Goal: Task Accomplishment & Management: Complete application form

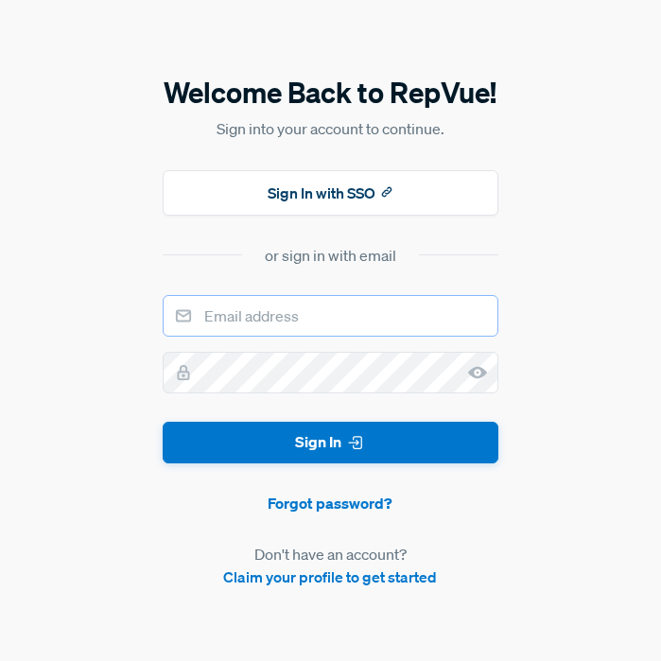
click at [355, 334] on input "email" at bounding box center [330, 316] width 335 height 42
type input "[EMAIL_ADDRESS][DOMAIN_NAME]"
click at [304, 307] on input "email" at bounding box center [330, 316] width 335 height 42
type input "[EMAIL_ADDRESS][DOMAIN_NAME]"
click at [291, 321] on input "email" at bounding box center [330, 316] width 335 height 42
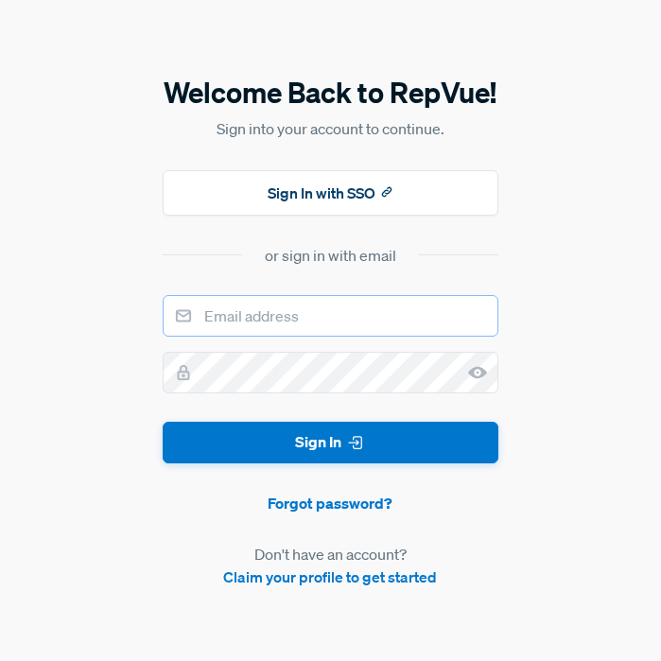
type input "[EMAIL_ADDRESS][DOMAIN_NAME]"
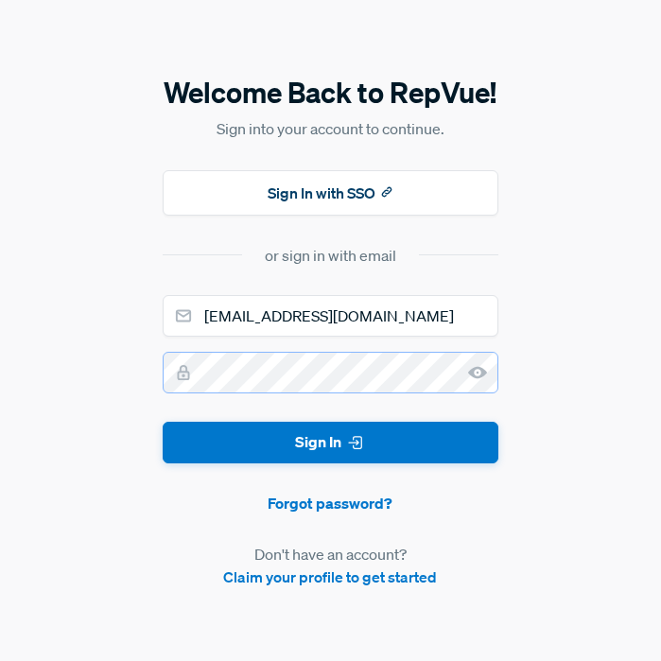
click at [163, 422] on button "Sign In" at bounding box center [330, 443] width 335 height 43
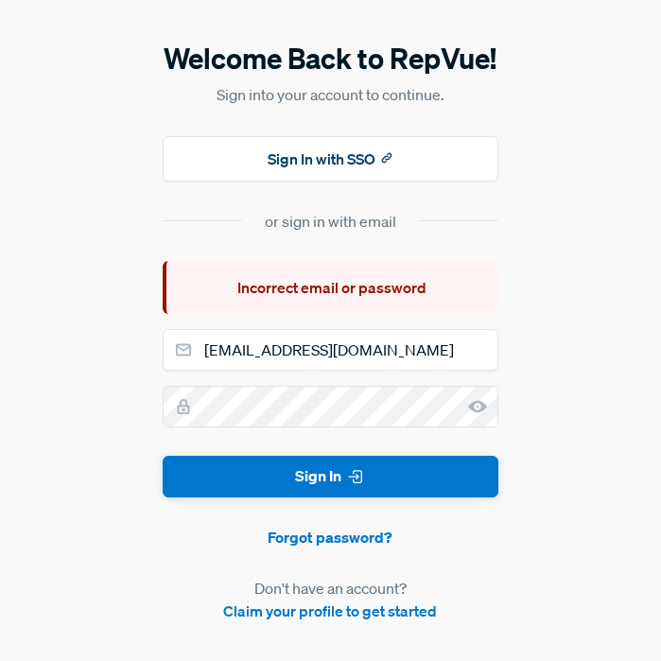
click at [370, 622] on article "Don't have an account? Claim your profile to get started" at bounding box center [330, 599] width 335 height 45
click at [388, 613] on link "Claim your profile to get started" at bounding box center [330, 611] width 214 height 19
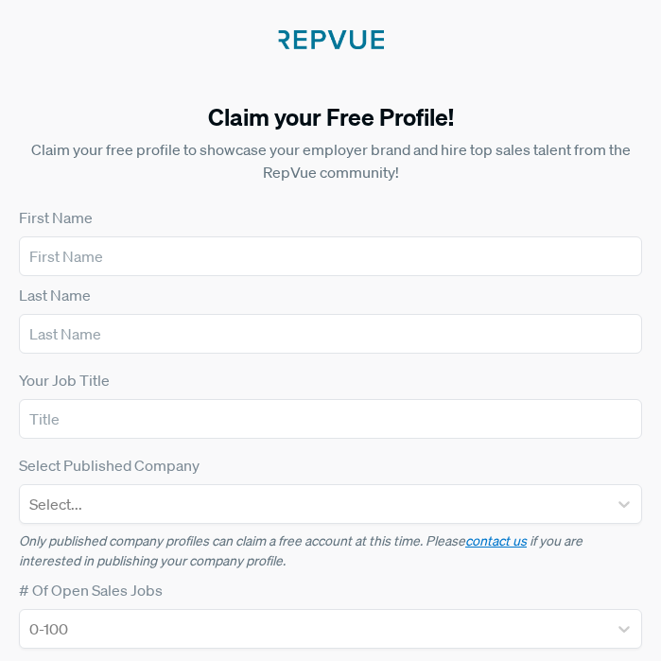
scroll to position [25, 0]
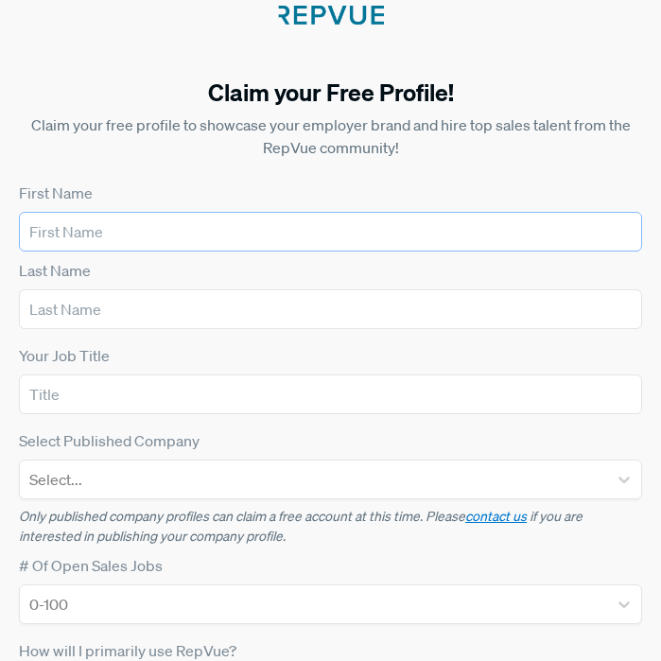
click at [361, 230] on input "text" at bounding box center [331, 232] width 624 height 40
type input "[PERSON_NAME]"
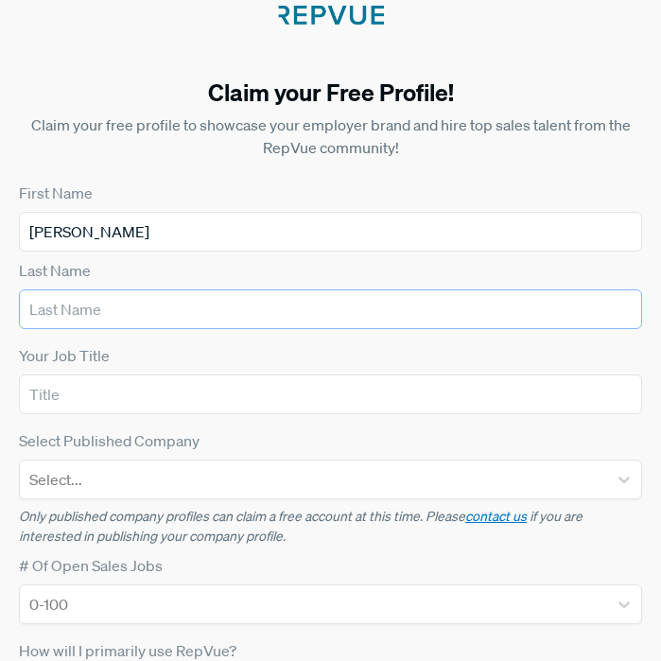
type input "[PERSON_NAME]"
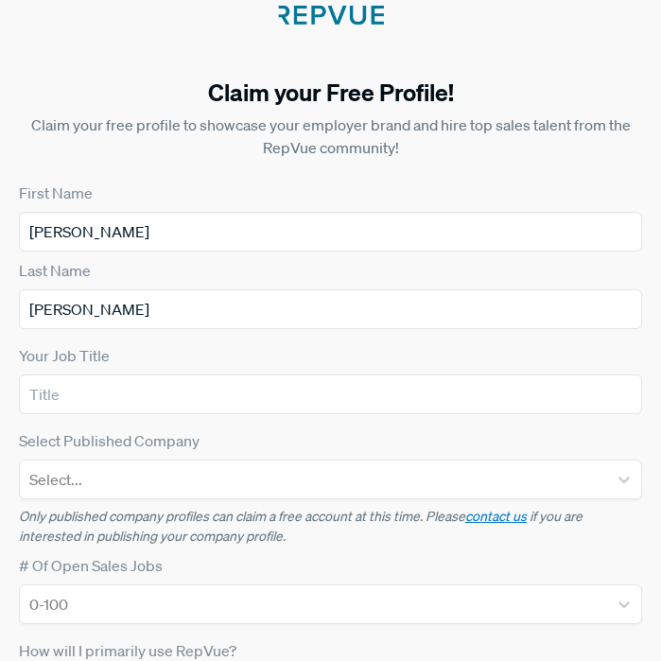
type input "[EMAIL_ADDRESS][DOMAIN_NAME]"
click at [172, 399] on input "text" at bounding box center [331, 395] width 624 height 40
type input "mr"
click at [194, 484] on div at bounding box center [313, 480] width 569 height 26
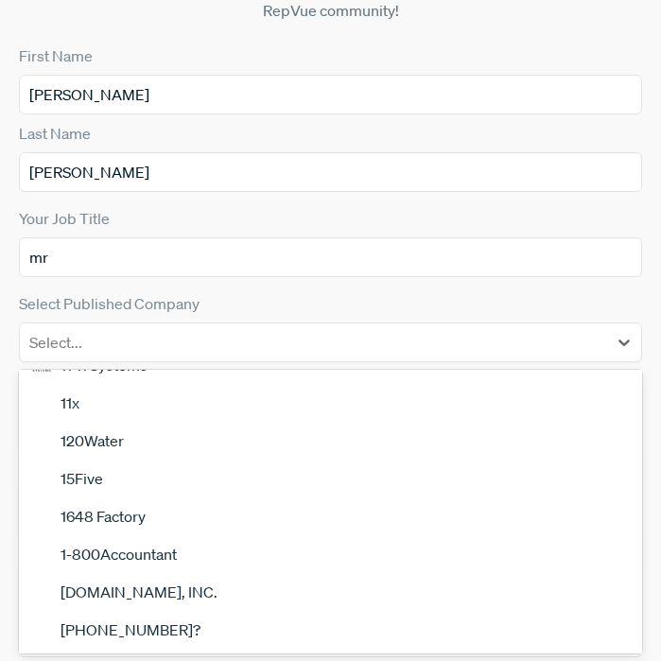
scroll to position [251, 0]
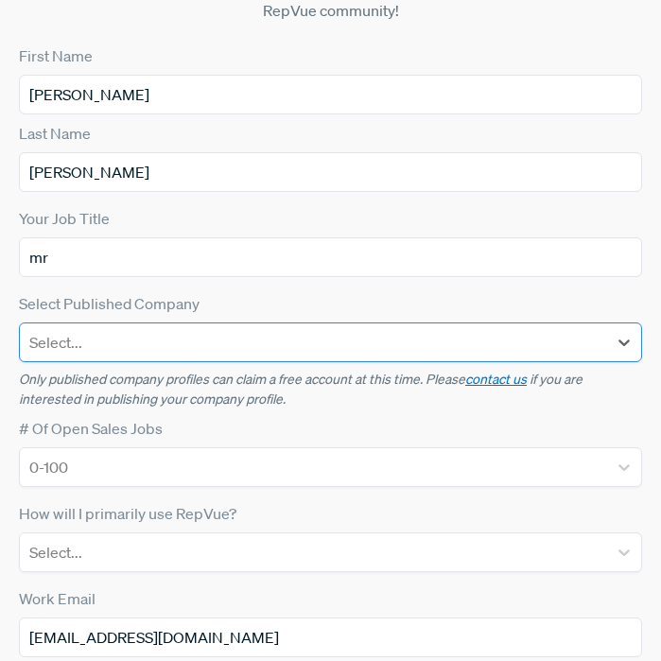
click at [302, 336] on div at bounding box center [313, 342] width 569 height 26
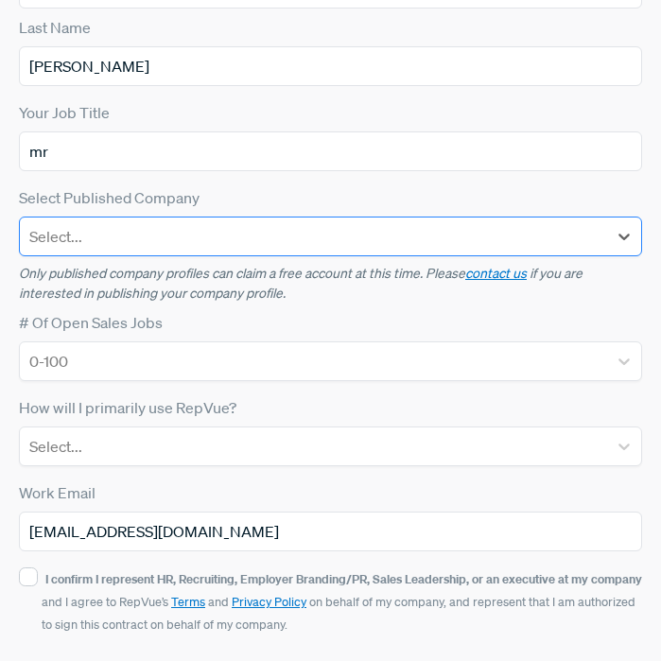
scroll to position [279, 0]
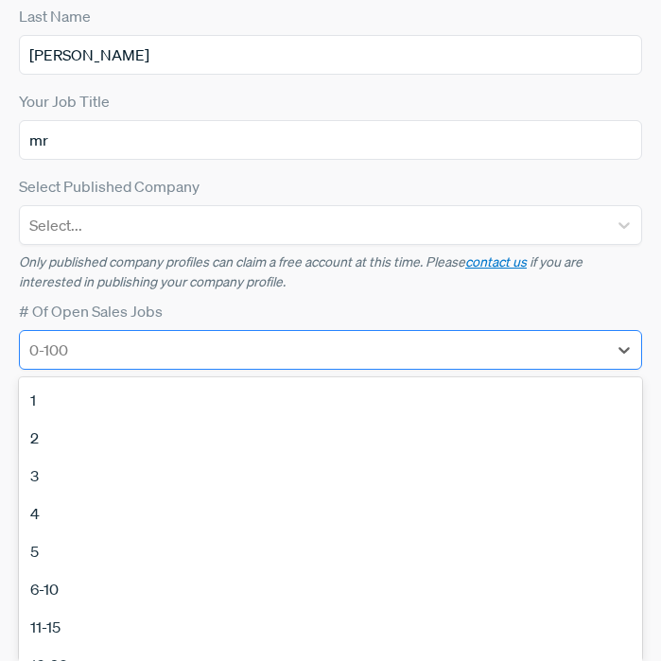
click at [262, 355] on div at bounding box center [313, 350] width 569 height 26
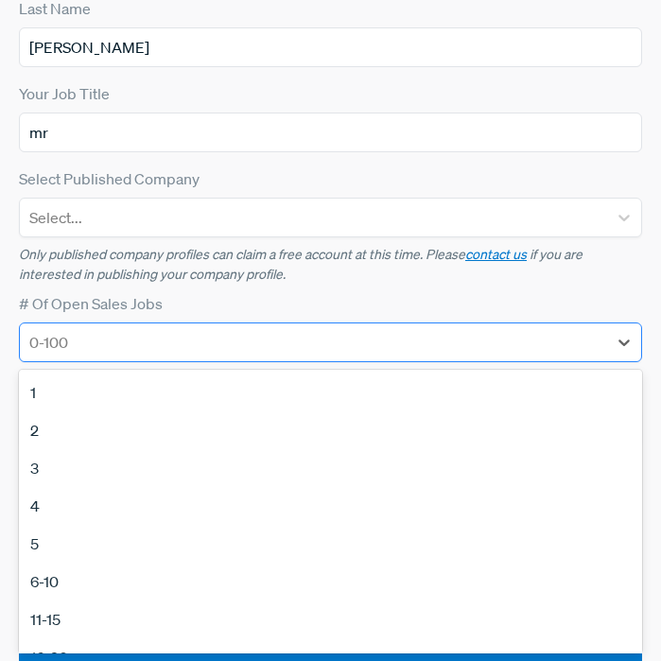
click at [262, 355] on div at bounding box center [313, 342] width 569 height 26
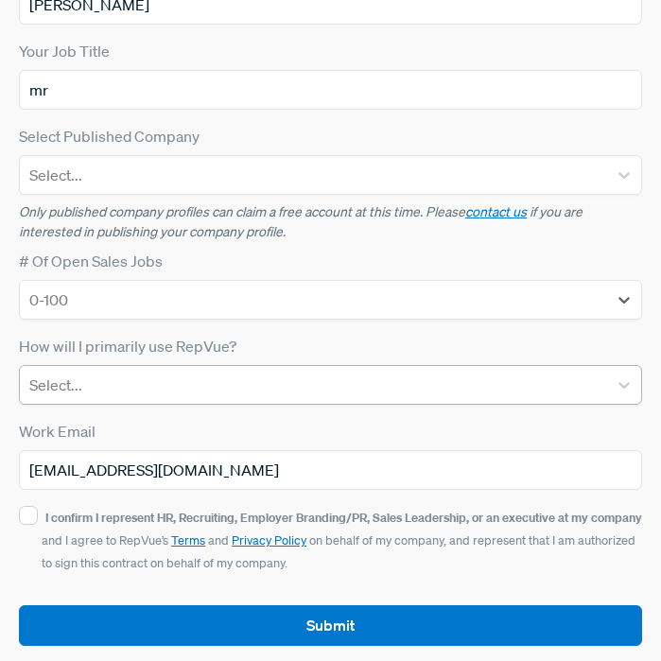
scroll to position [338, 0]
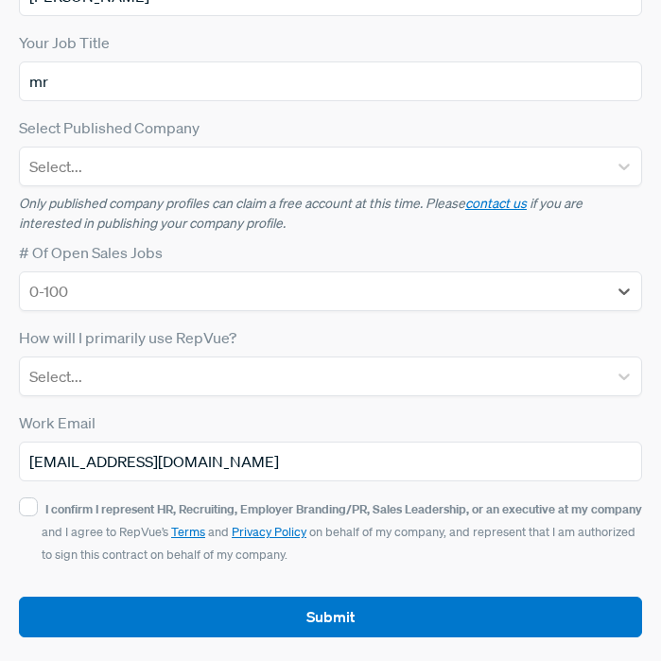
click at [256, 396] on form "First Name [PERSON_NAME] Last Name [PERSON_NAME] Your Job Title mr Select Publi…" at bounding box center [331, 252] width 624 height 769
click at [260, 386] on div at bounding box center [313, 376] width 569 height 26
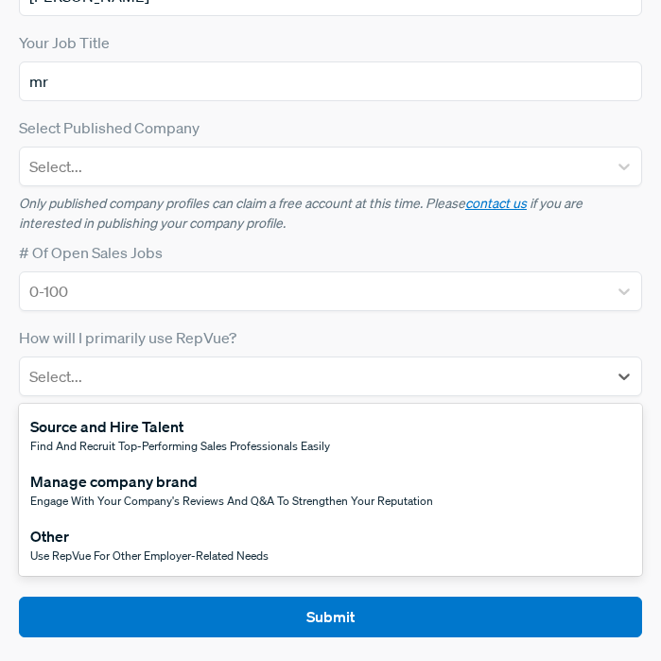
click at [231, 551] on span "Use RepVue for other employer-related needs" at bounding box center [149, 556] width 238 height 16
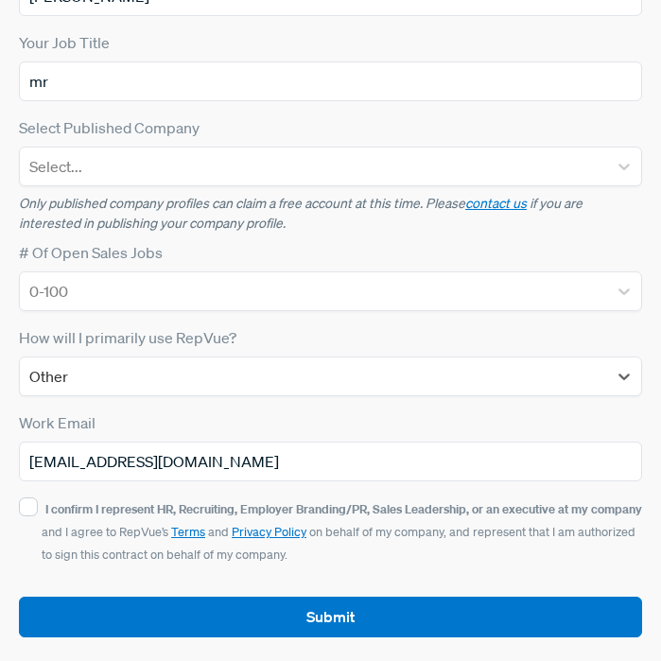
scroll to position [344, 0]
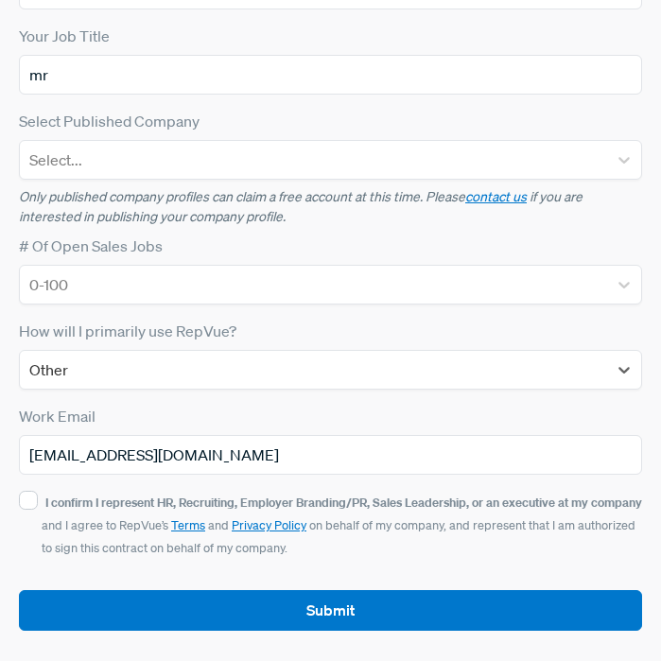
click at [104, 494] on strong "I confirm I represent HR, Recruiting, Employer Branding/PR, Sales Leadership, o…" at bounding box center [343, 502] width 597 height 17
click at [38, 494] on input "I confirm I represent HR, Recruiting, Employer Branding/PR, Sales Leadership, o…" at bounding box center [28, 500] width 19 height 19
checkbox input "true"
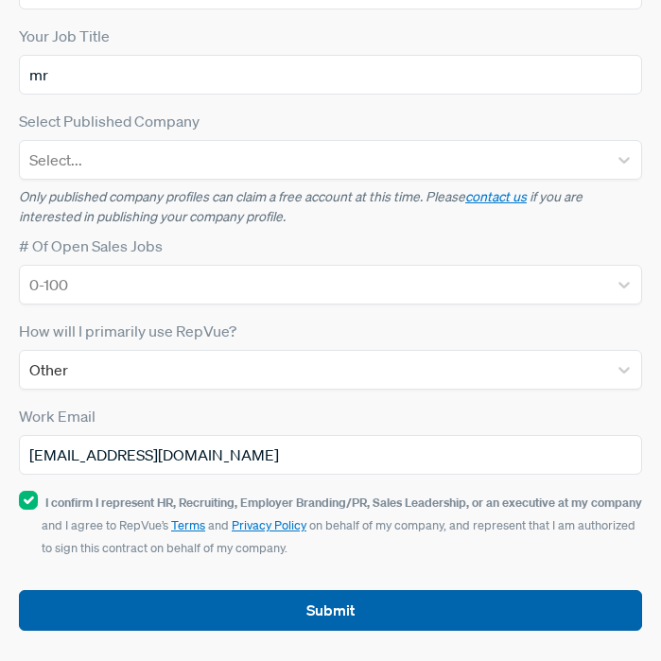
click at [174, 607] on button "Submit" at bounding box center [331, 610] width 624 height 41
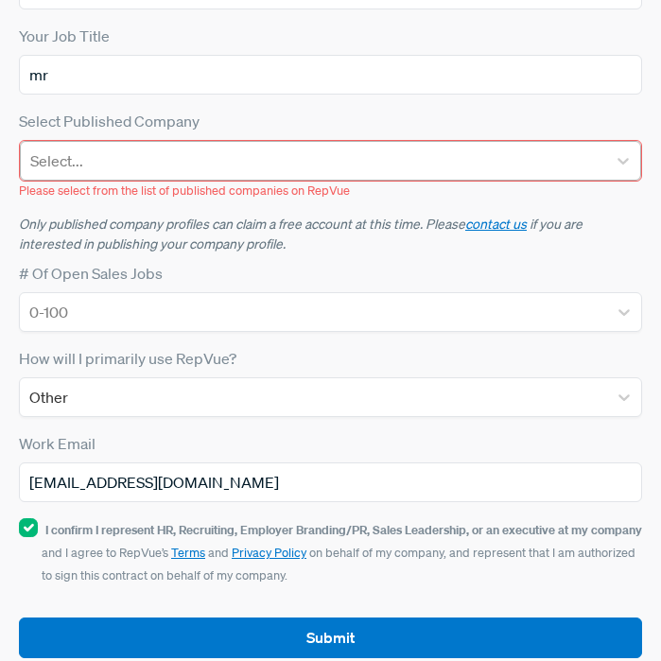
click at [215, 161] on div at bounding box center [313, 161] width 567 height 26
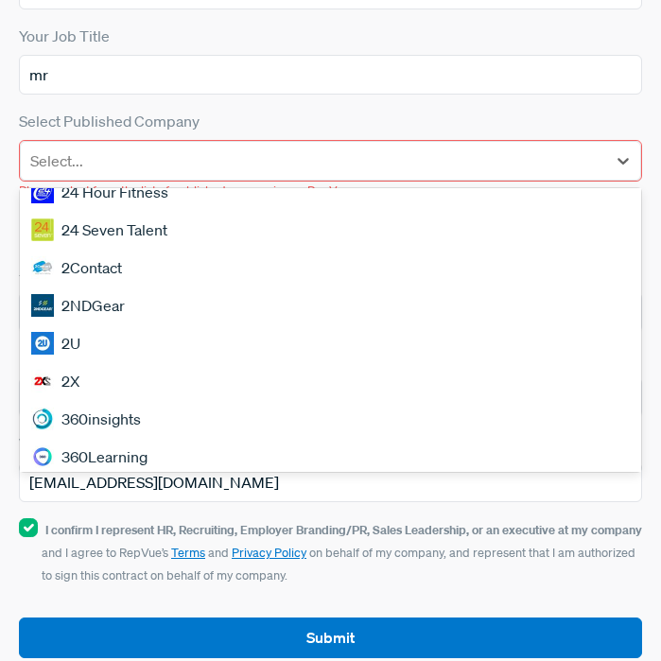
scroll to position [1185, 0]
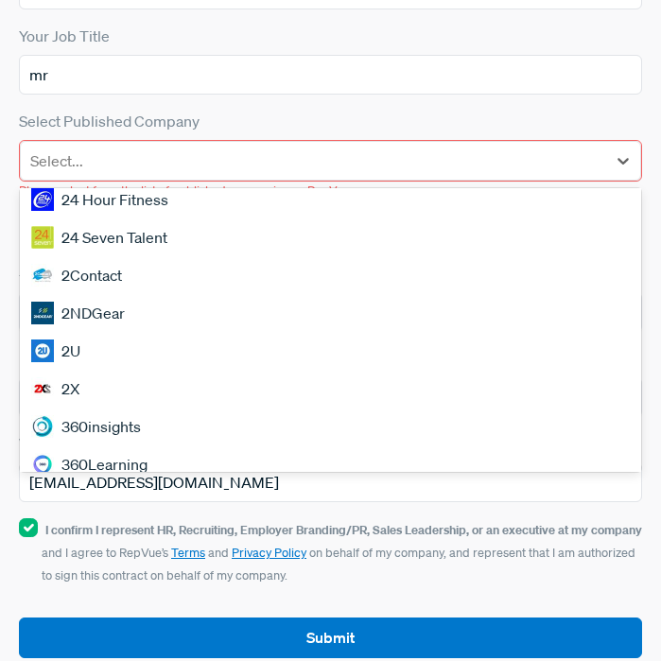
click at [144, 430] on div "360insights" at bounding box center [331, 427] width 622 height 38
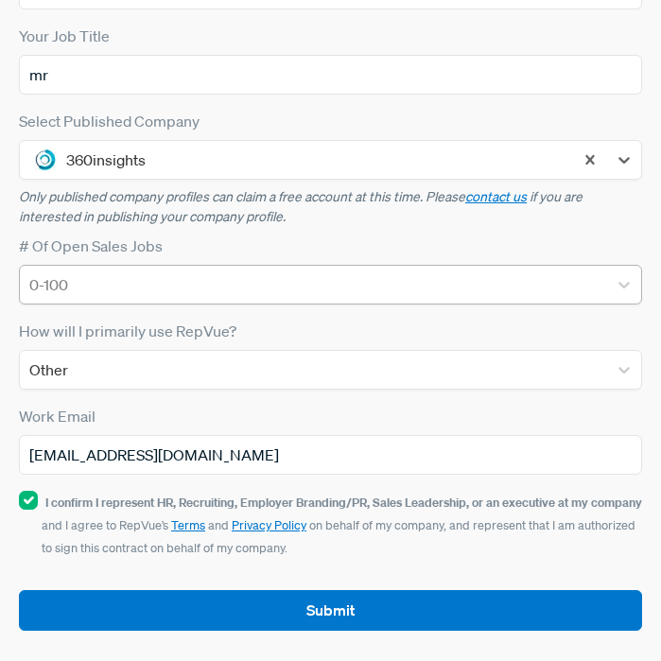
click at [230, 272] on div at bounding box center [313, 285] width 569 height 26
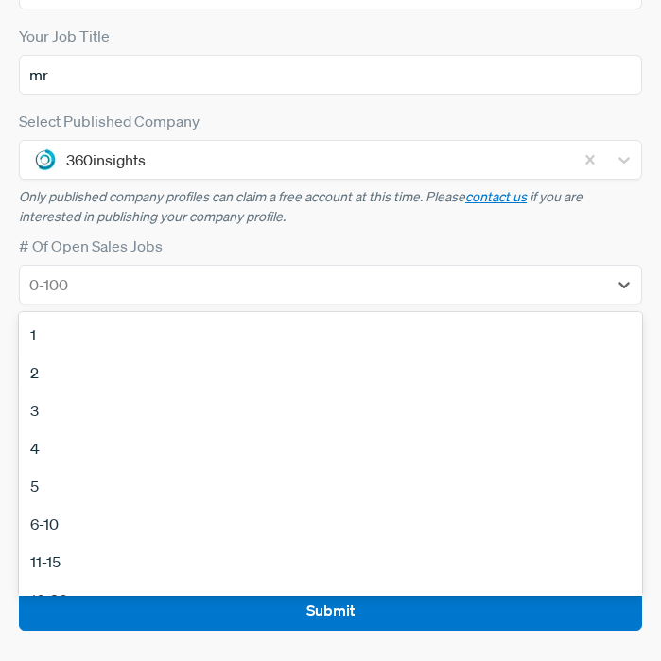
click at [137, 363] on div "2" at bounding box center [331, 373] width 624 height 38
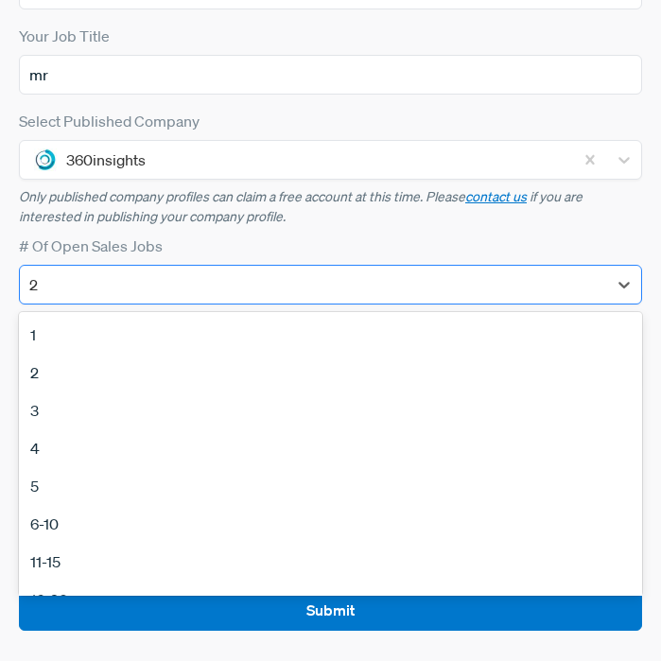
click at [239, 285] on div at bounding box center [313, 285] width 569 height 26
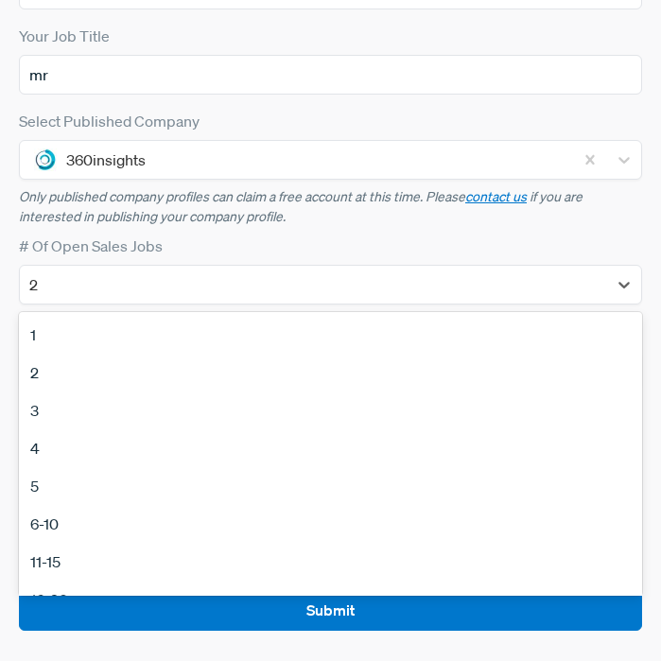
click at [217, 337] on div "1" at bounding box center [331, 335] width 624 height 38
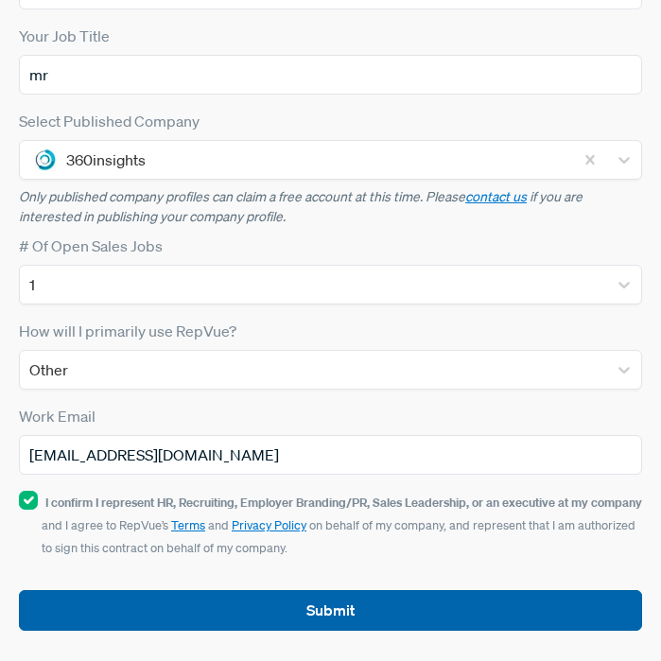
click at [207, 624] on button "Submit" at bounding box center [331, 610] width 624 height 41
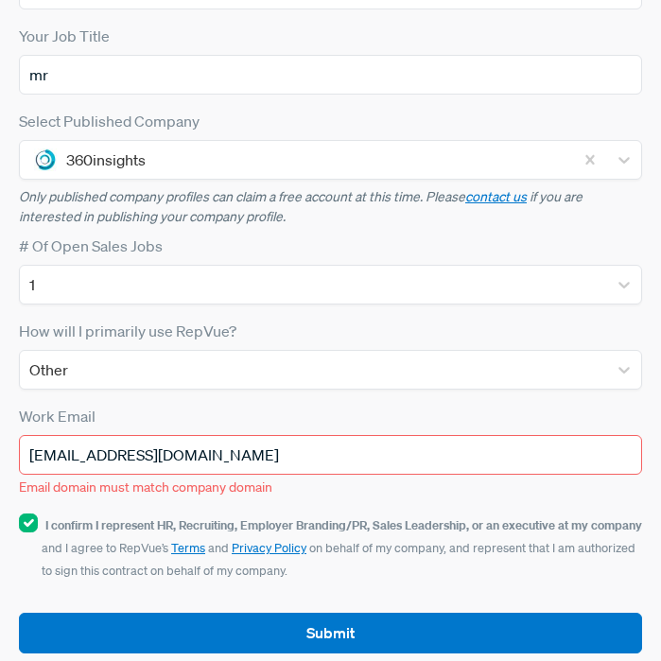
click at [285, 460] on input "[EMAIL_ADDRESS][DOMAIN_NAME]" at bounding box center [331, 455] width 624 height 40
click at [350, 444] on input "[EMAIL_ADDRESS][DOMAIN_NAME]" at bounding box center [331, 455] width 624 height 40
click at [356, 421] on div "Work Email [EMAIL_ADDRESS][DOMAIN_NAME] Email domain must match company domain" at bounding box center [331, 451] width 624 height 93
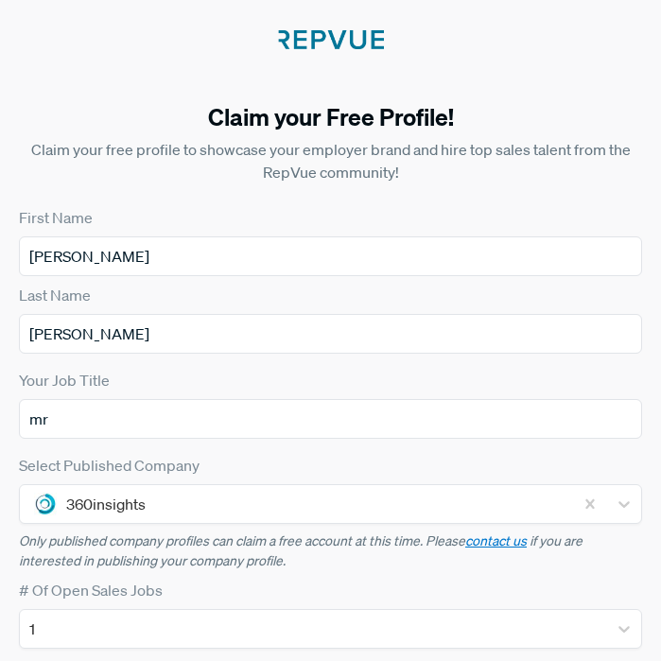
scroll to position [367, 0]
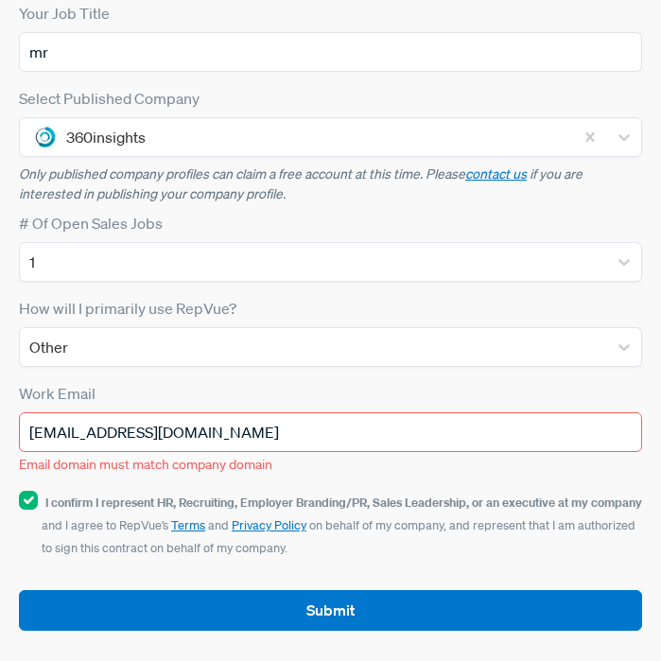
click at [259, 440] on input "[EMAIL_ADDRESS][DOMAIN_NAME]" at bounding box center [331, 433] width 624 height 40
click at [260, 438] on input "[EMAIL_ADDRESS][DOMAIN_NAME]" at bounding box center [331, 433] width 624 height 40
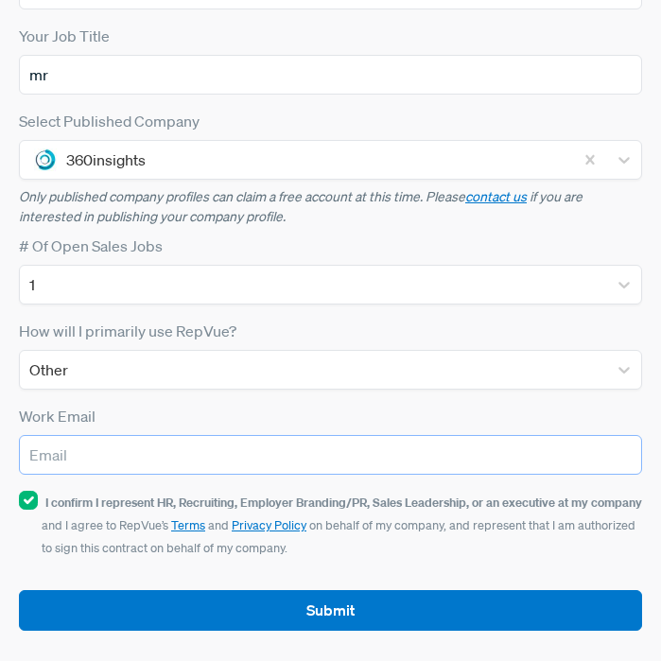
scroll to position [344, 0]
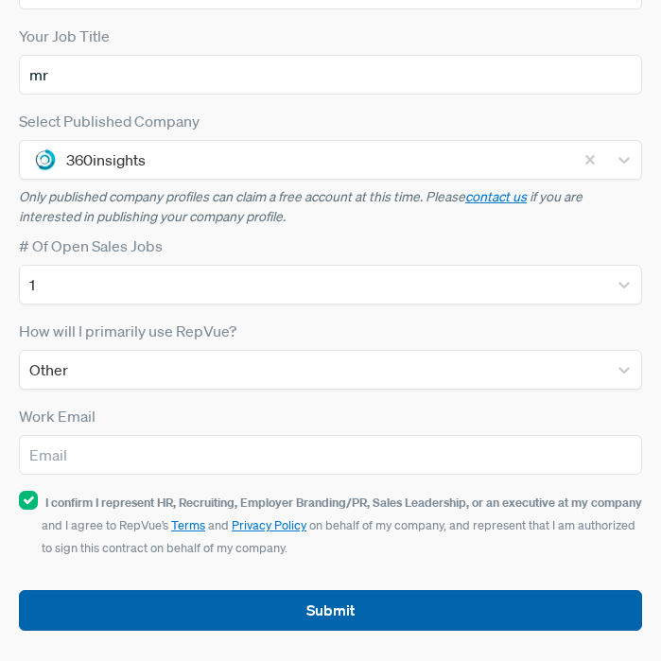
click at [206, 616] on button "Submit" at bounding box center [331, 610] width 624 height 41
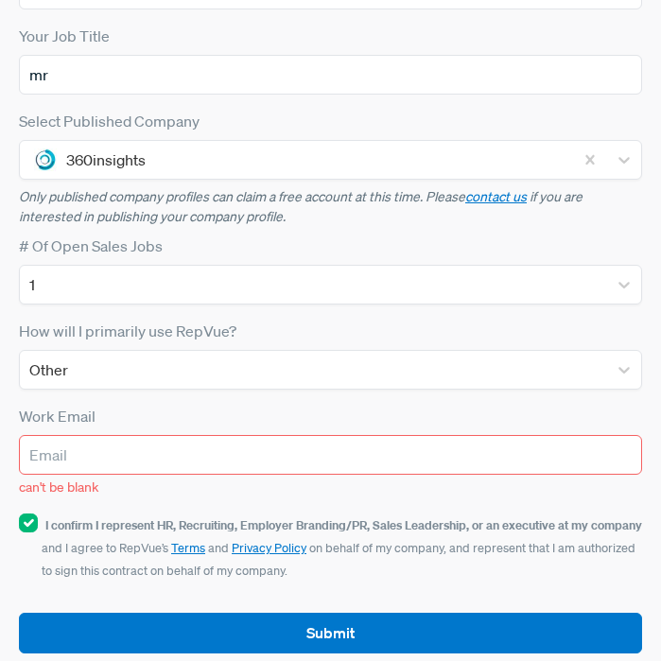
scroll to position [0, 0]
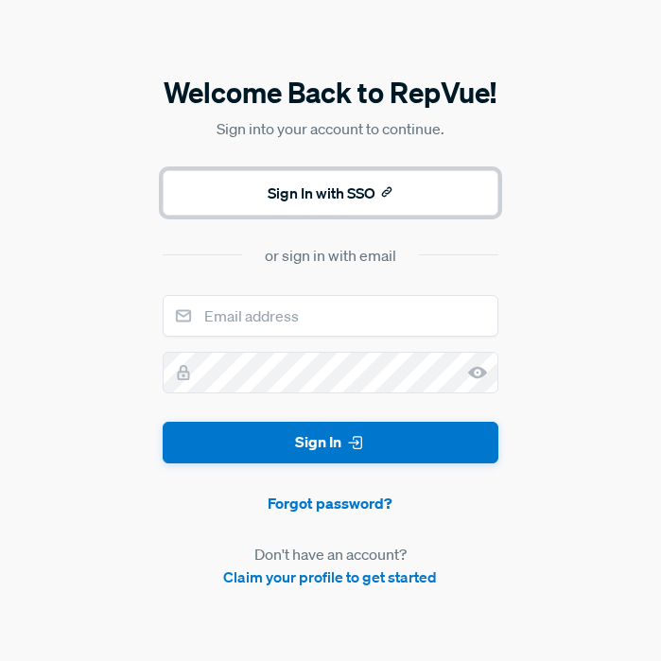
click at [348, 191] on button "Sign In with SSO" at bounding box center [330, 192] width 335 height 45
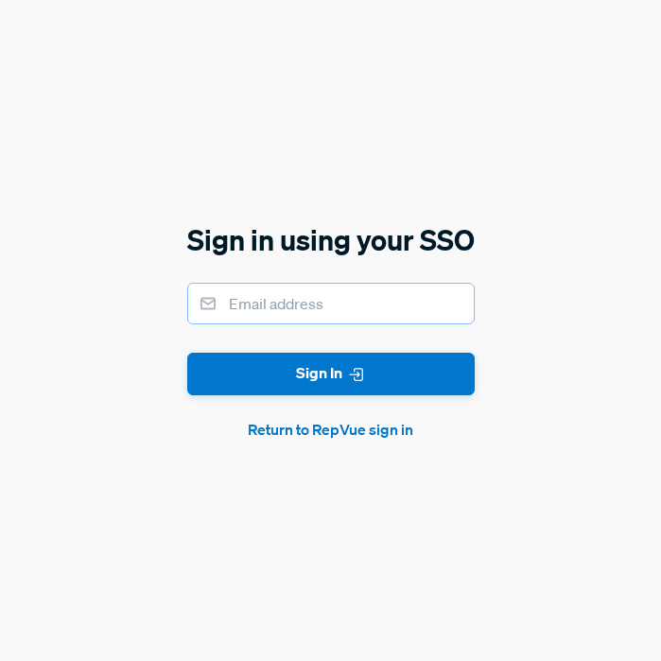
click at [328, 306] on input "email" at bounding box center [331, 304] width 288 height 42
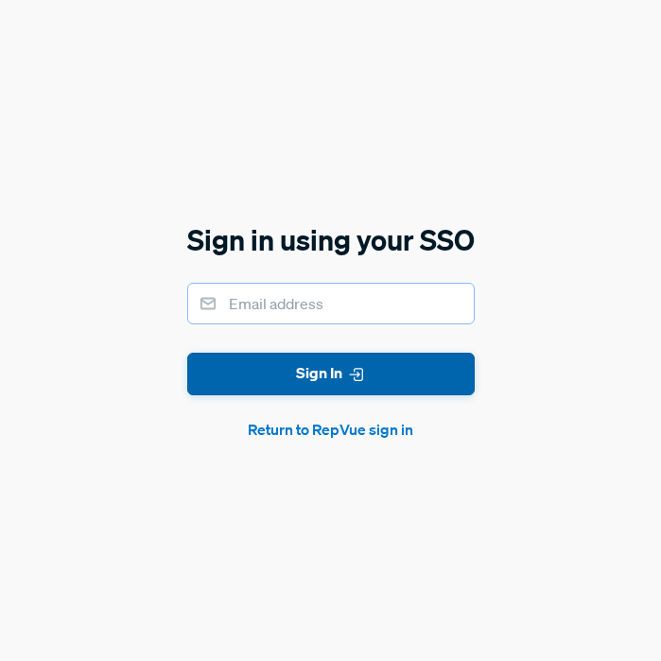
type input "[EMAIL_ADDRESS][DOMAIN_NAME]"
click at [394, 379] on button "Sign In" at bounding box center [331, 374] width 288 height 43
